Goal: Information Seeking & Learning: Learn about a topic

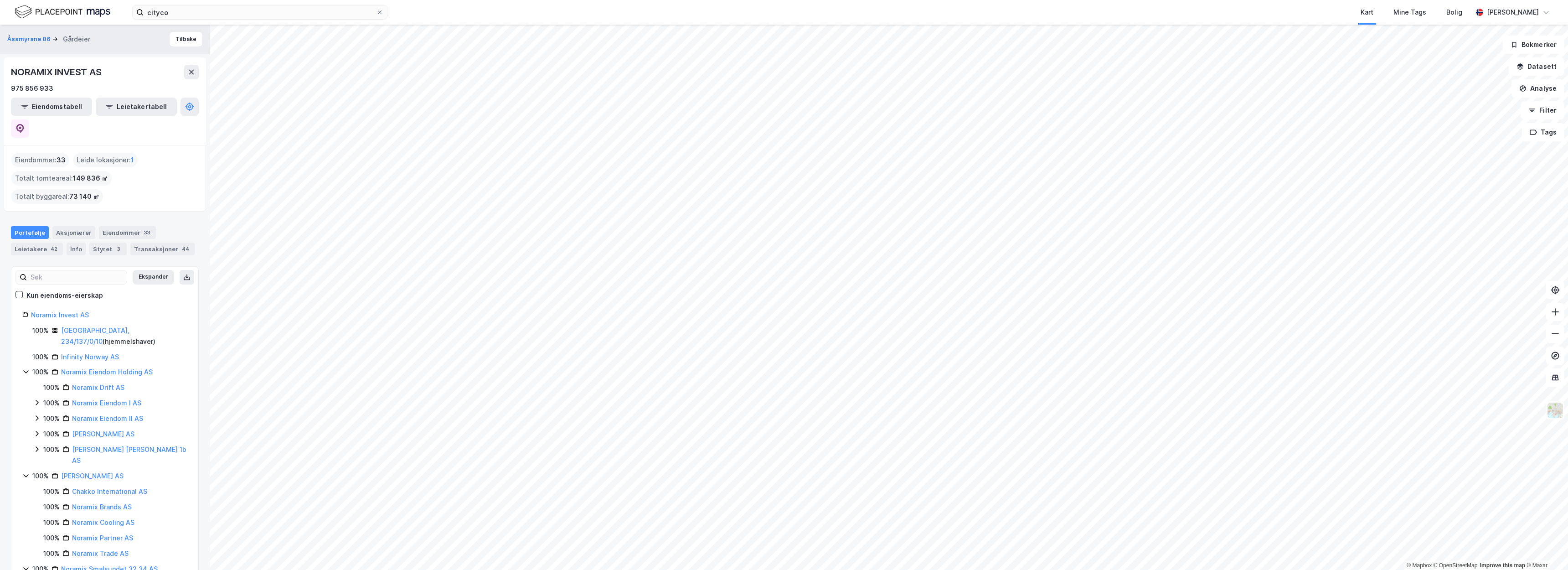
scroll to position [4, 0]
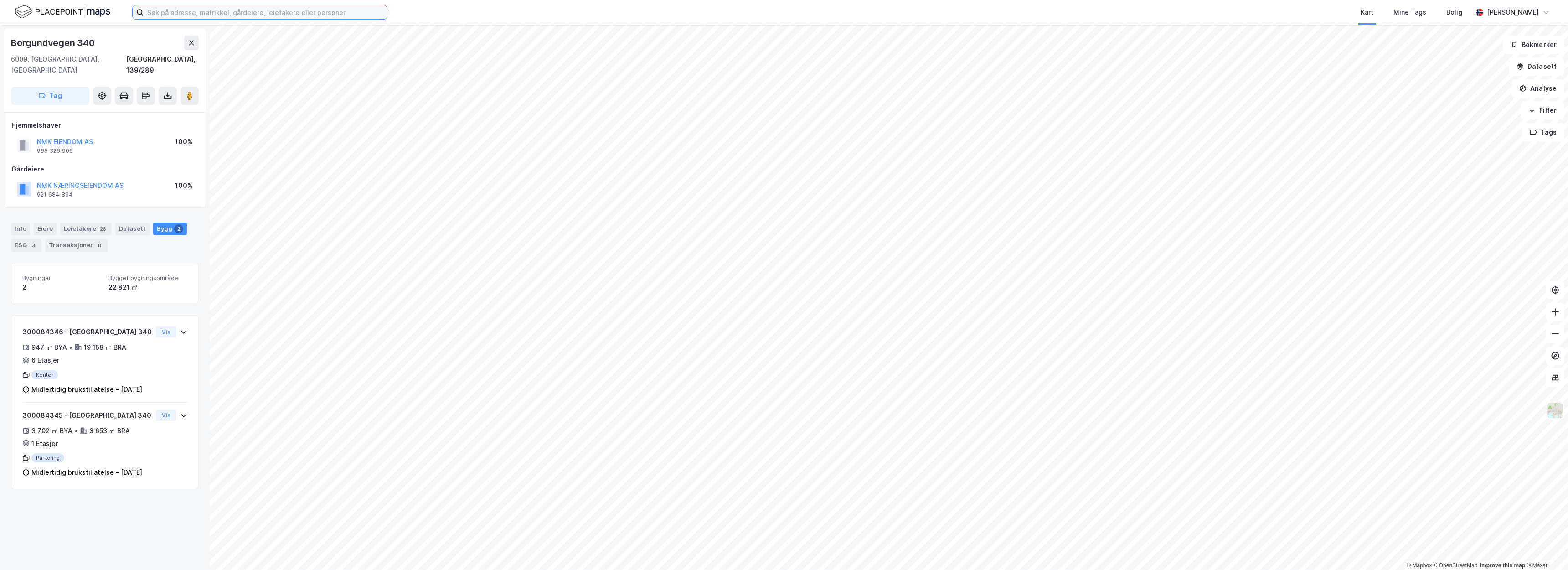
click at [345, 12] on input at bounding box center [265, 12] width 244 height 14
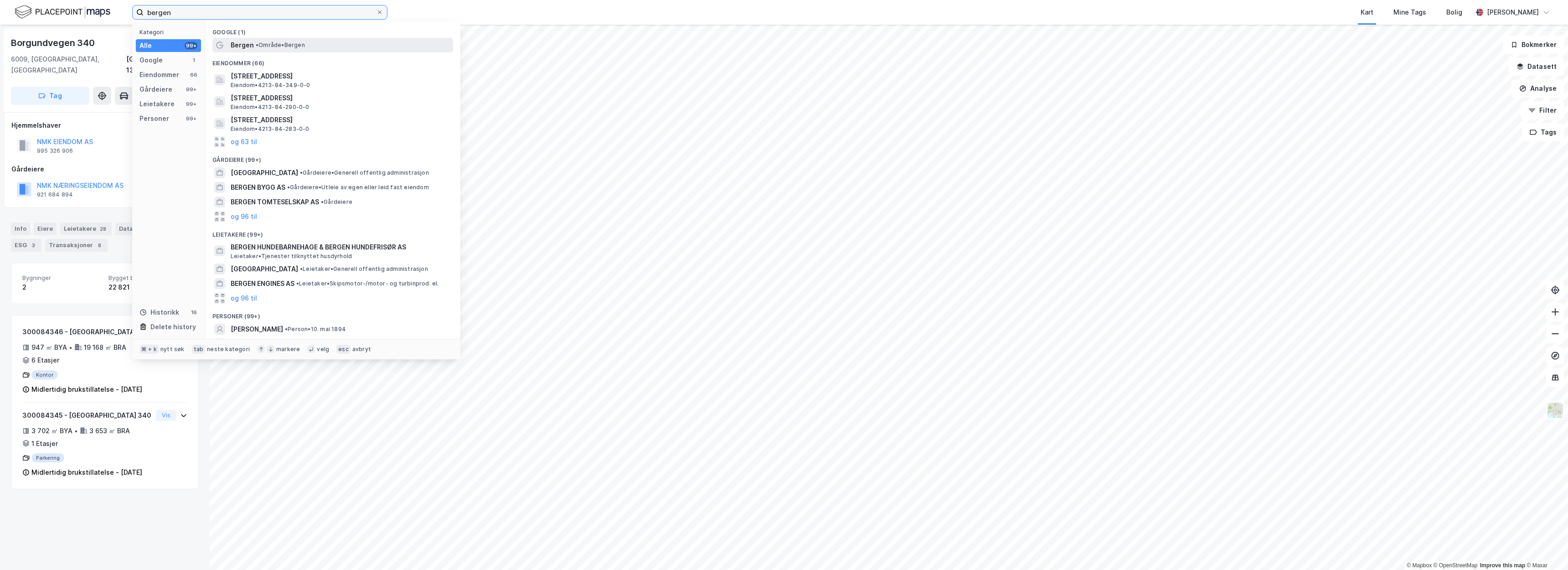
type input "bergen"
click at [352, 48] on div "Bergen • Område • Bergen" at bounding box center [341, 45] width 221 height 11
